Goal: Book appointment/travel/reservation

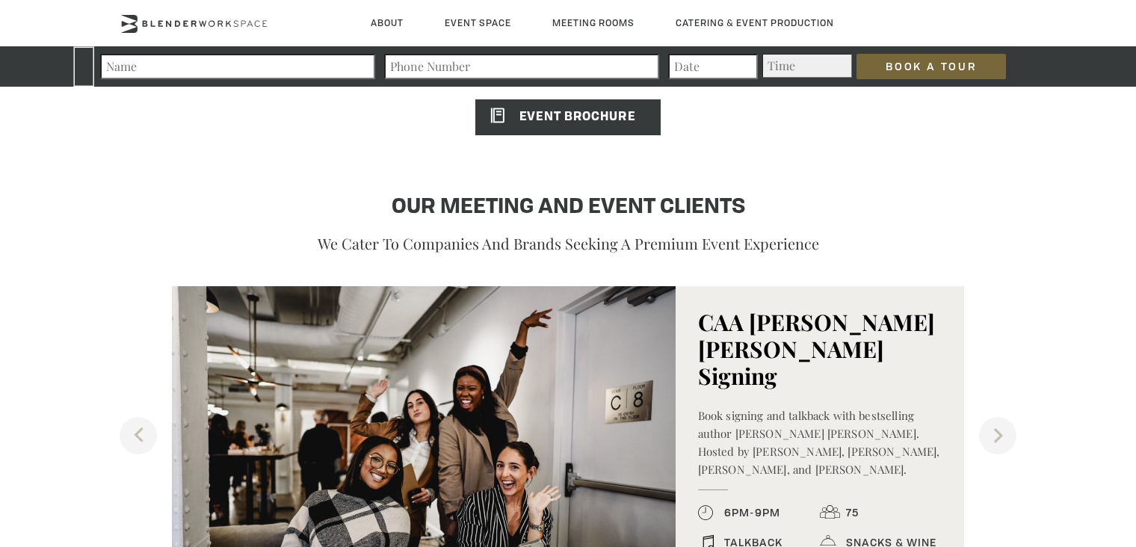
scroll to position [1573, 0]
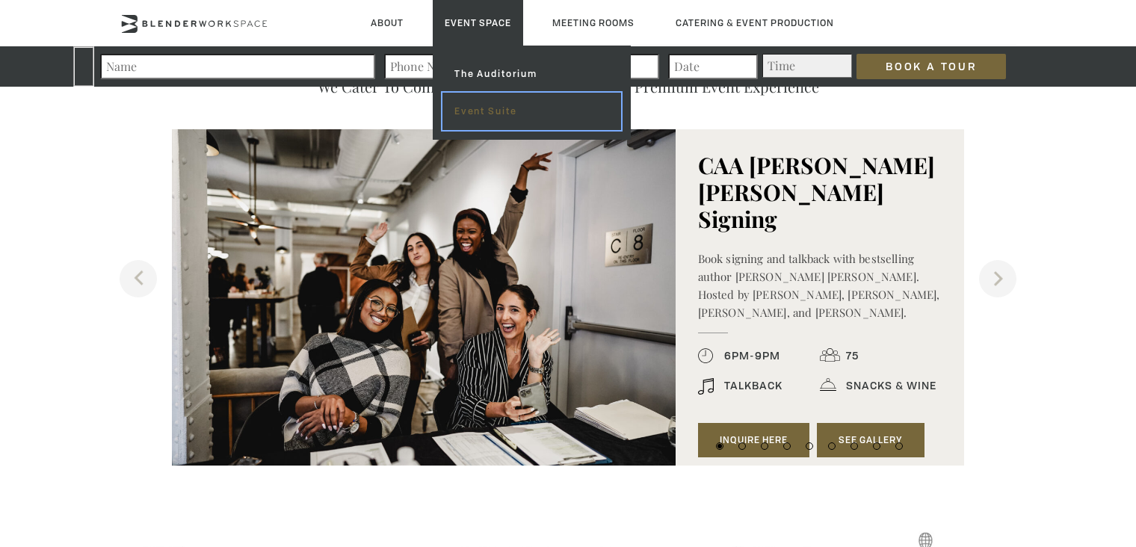
click at [478, 105] on link "Event Suite" at bounding box center [532, 111] width 179 height 37
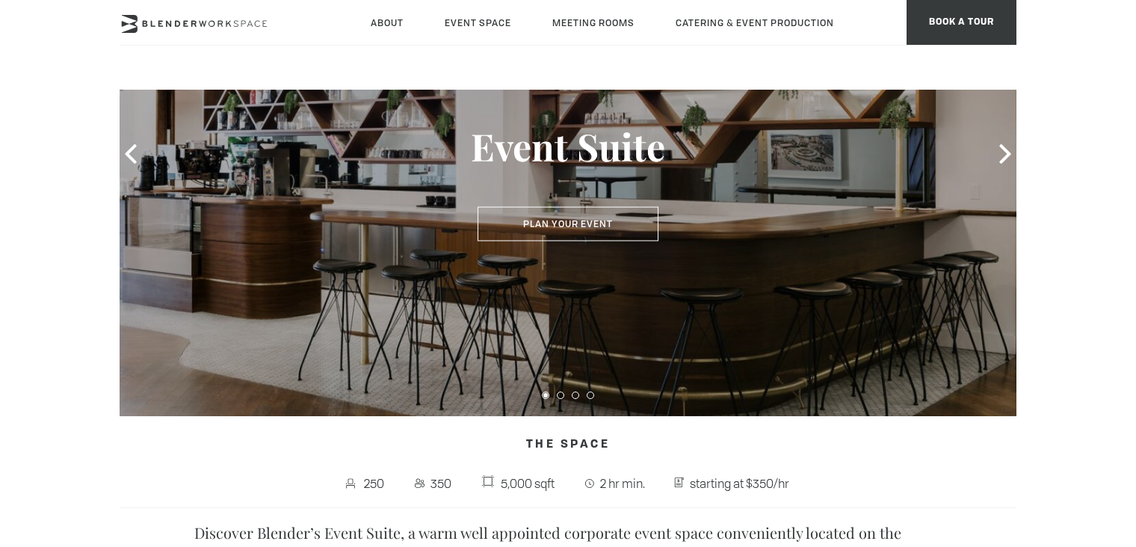
scroll to position [161, 0]
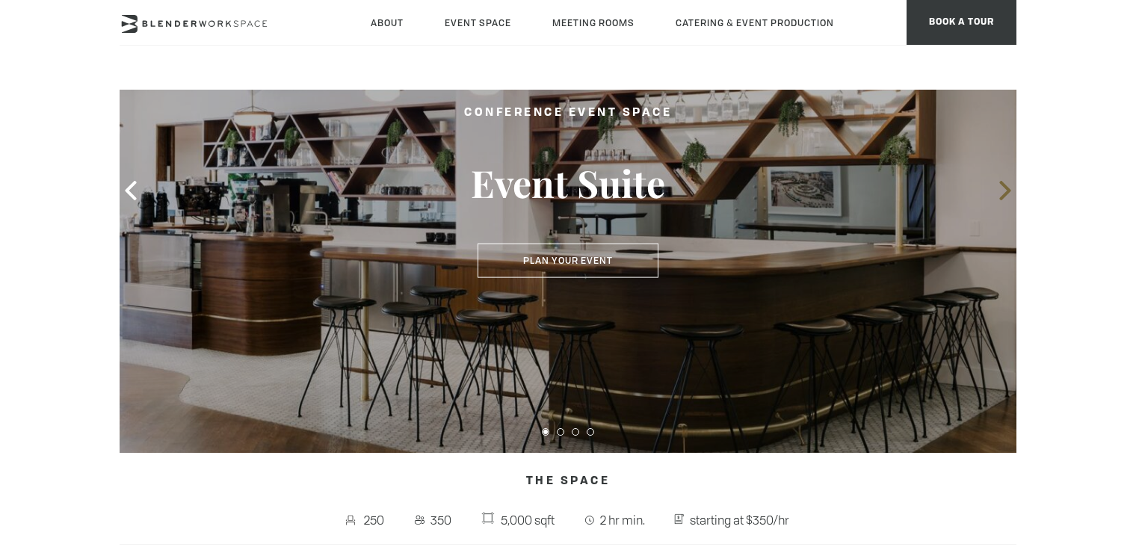
click at [1009, 200] on span at bounding box center [1005, 190] width 22 height 22
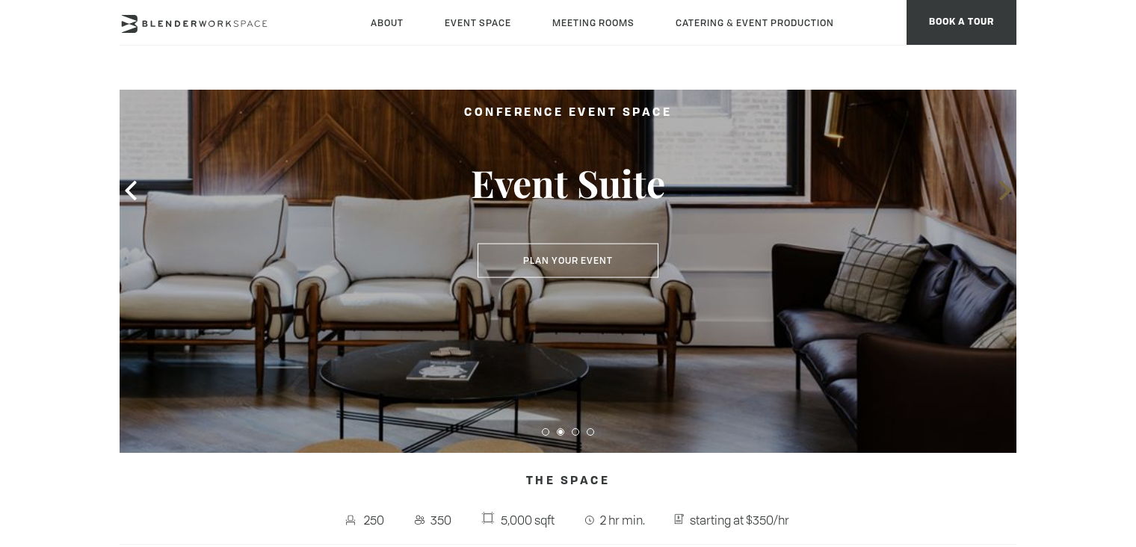
click at [1009, 200] on span at bounding box center [1005, 190] width 22 height 22
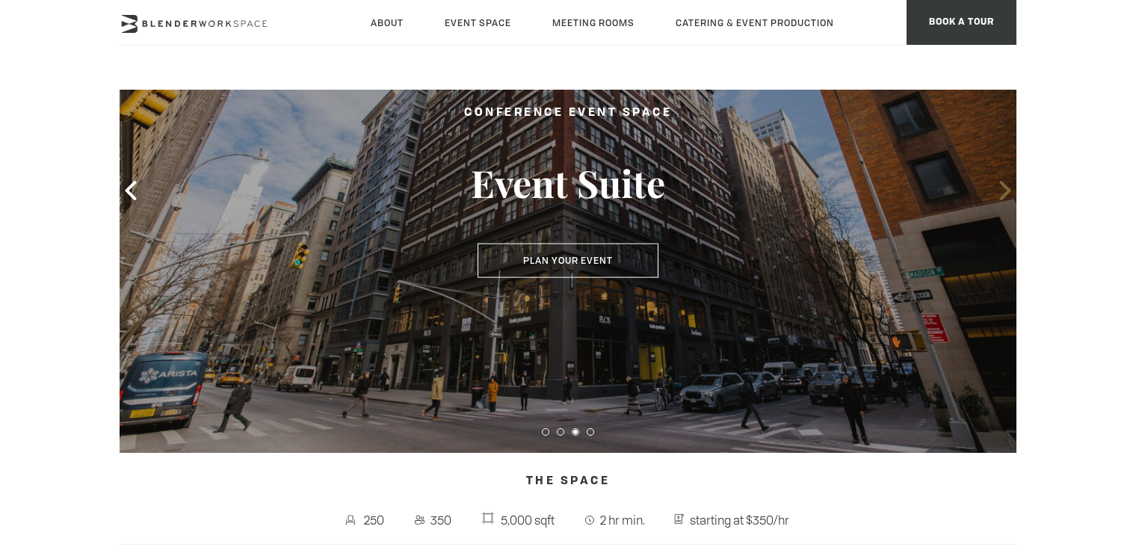
click at [1009, 200] on span at bounding box center [1005, 190] width 22 height 22
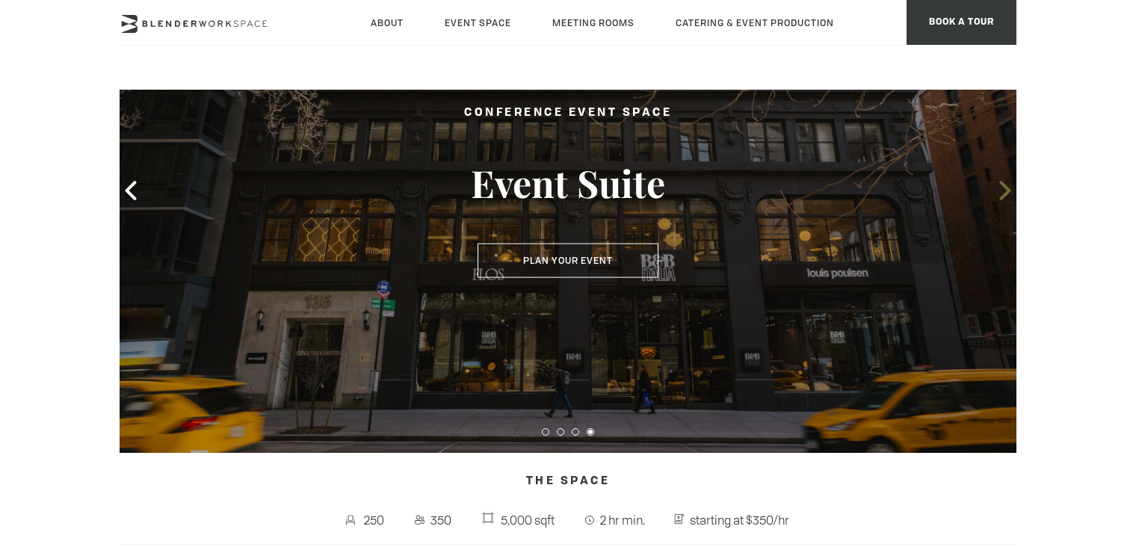
click at [1009, 200] on span at bounding box center [1005, 190] width 22 height 22
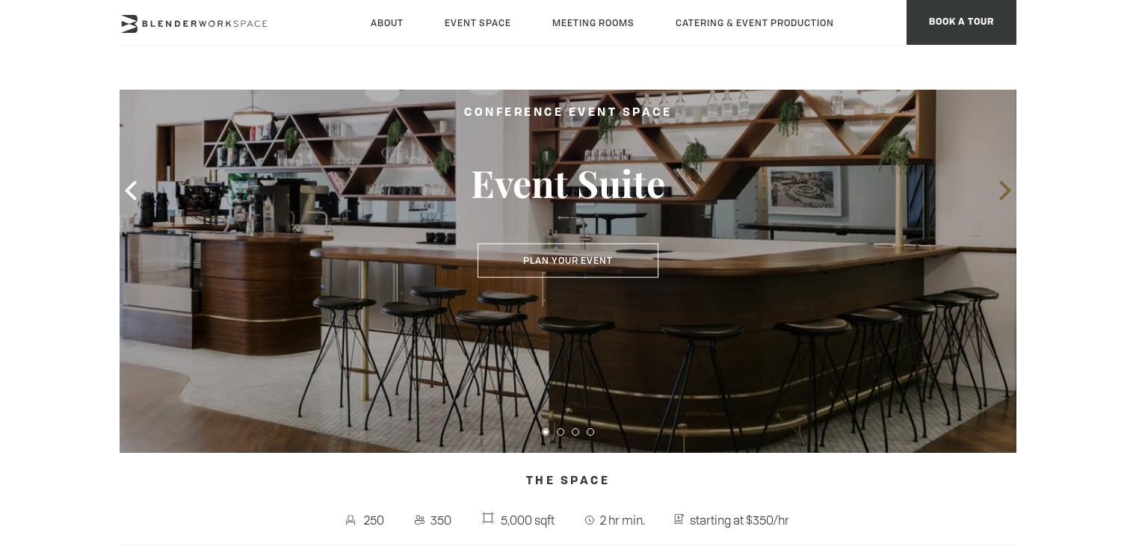
click at [1009, 200] on span at bounding box center [1005, 190] width 22 height 22
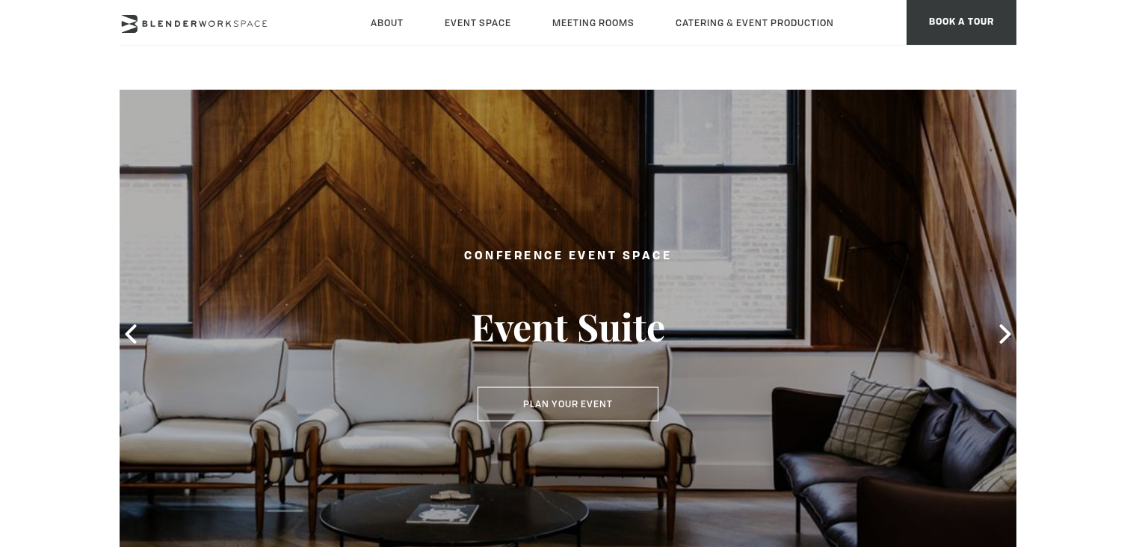
scroll to position [0, 0]
